Goal: Task Accomplishment & Management: Use online tool/utility

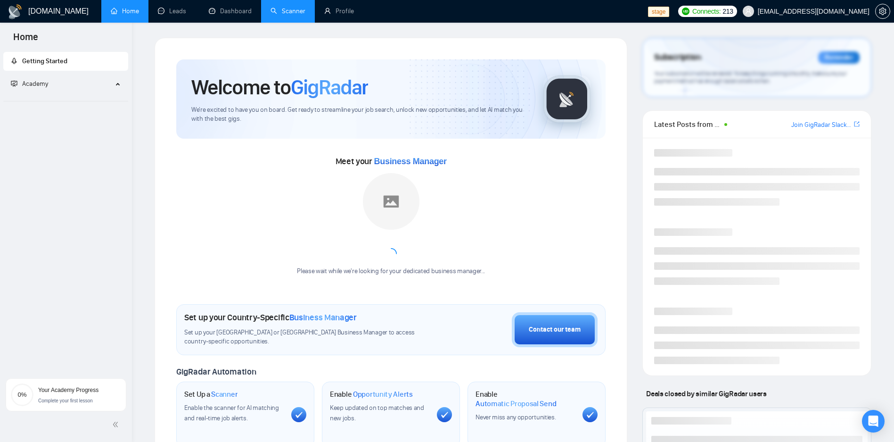
click at [297, 7] on link "Scanner" at bounding box center [288, 11] width 35 height 8
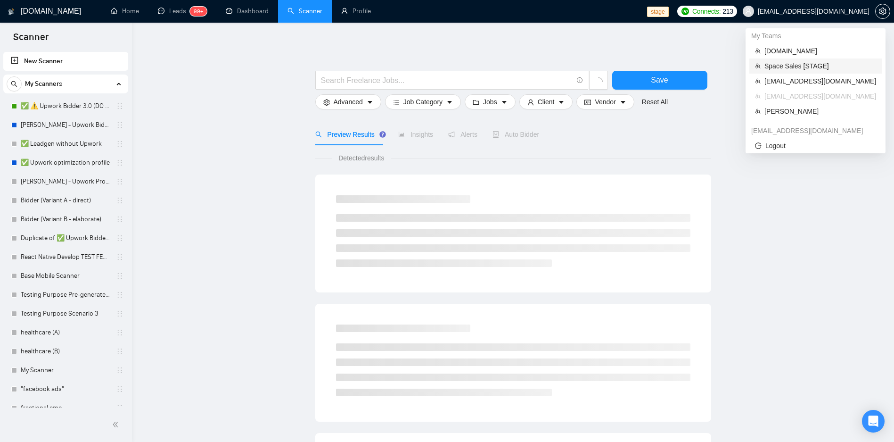
click at [818, 70] on span "Space Sales [STAGE]" at bounding box center [821, 66] width 112 height 10
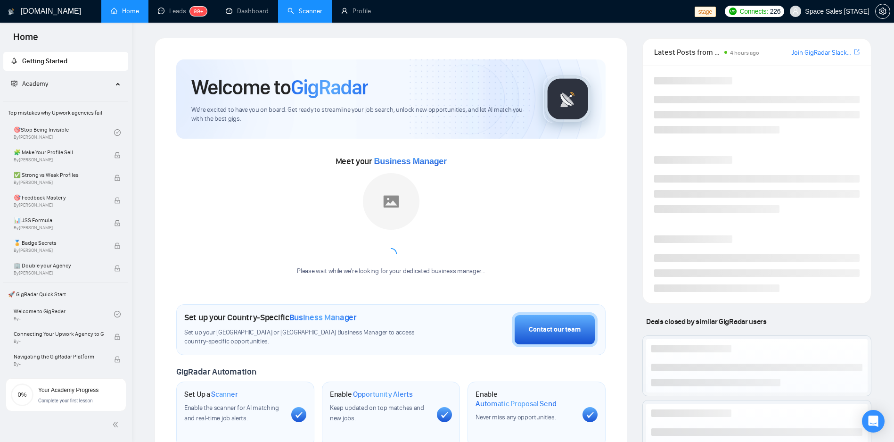
click at [300, 15] on link "Scanner" at bounding box center [305, 11] width 35 height 8
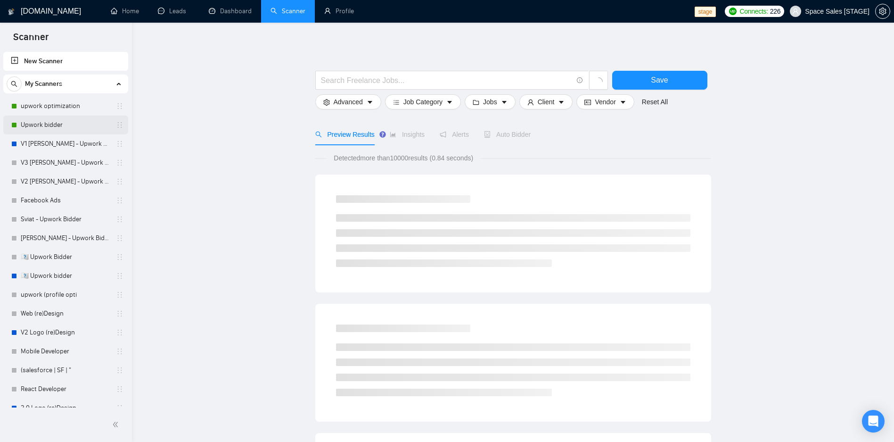
click at [74, 119] on link "Upwork bidder" at bounding box center [66, 124] width 90 height 19
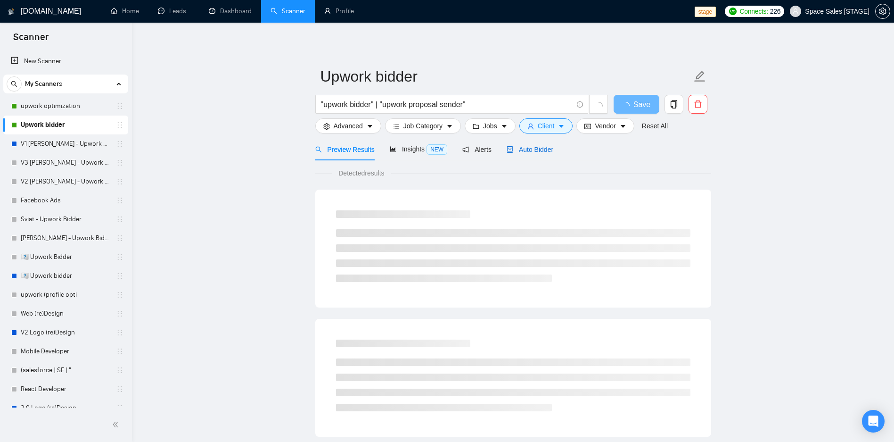
click at [543, 151] on span "Auto Bidder" at bounding box center [530, 150] width 47 height 8
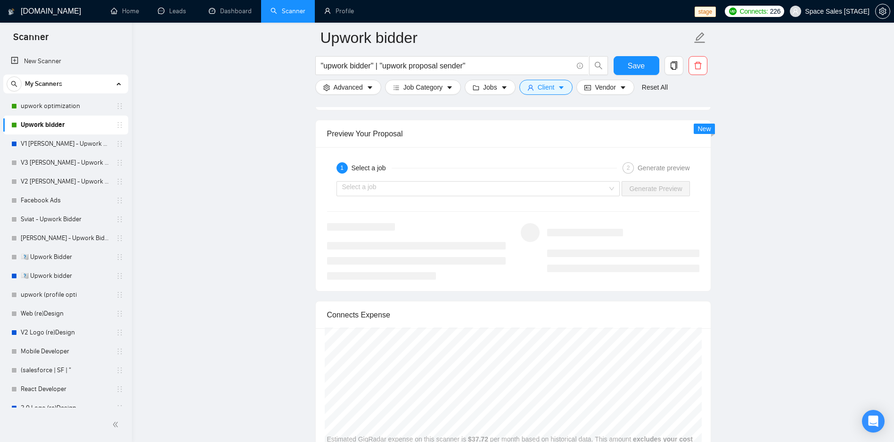
scroll to position [1753, 0]
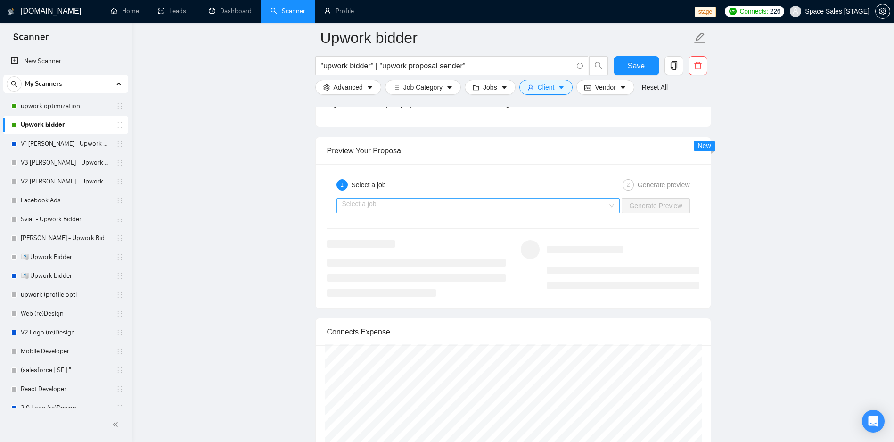
click at [553, 191] on div "Preview Your Proposal 1 Select a job 2 Generate preview Select a job Generate P…" at bounding box center [513, 223] width 396 height 172
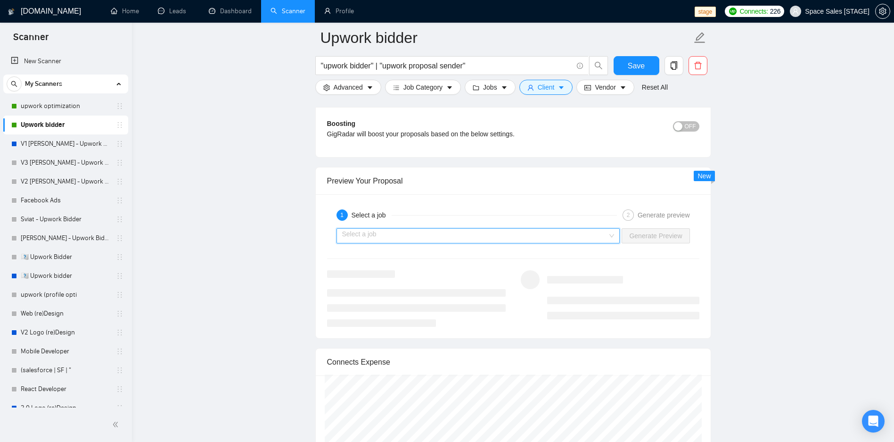
click at [384, 239] on input "search" at bounding box center [475, 236] width 266 height 14
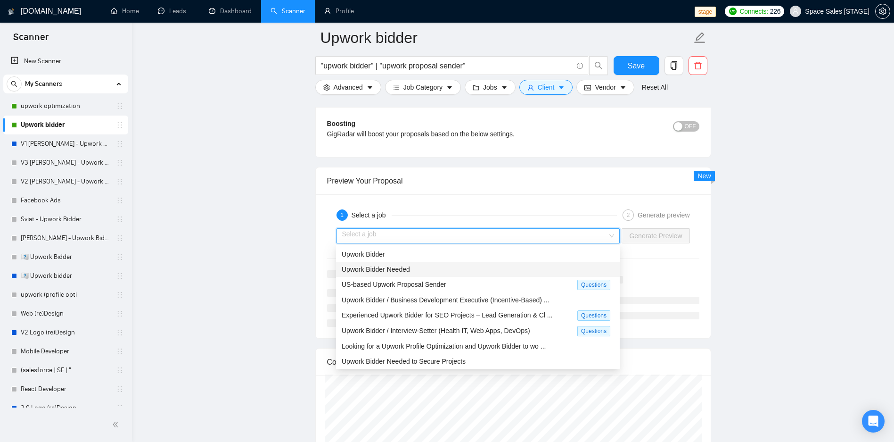
click at [384, 261] on div "Upwork Bidder" at bounding box center [478, 254] width 284 height 15
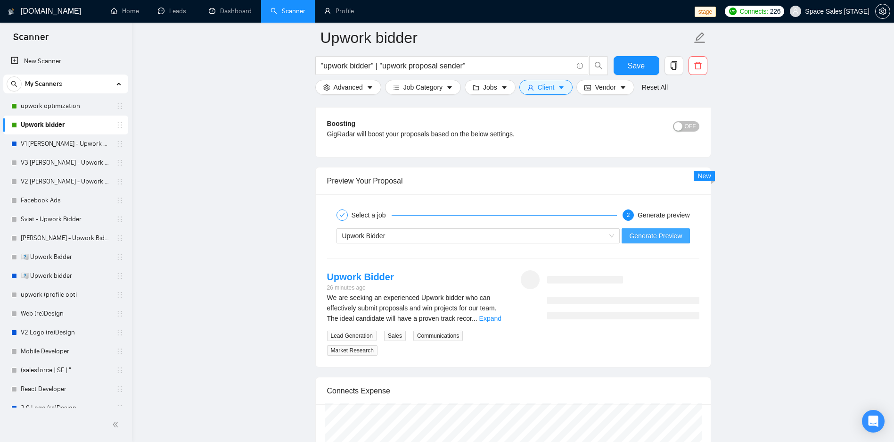
click at [676, 240] on span "Generate Preview" at bounding box center [655, 235] width 53 height 10
